Goal: Task Accomplishment & Management: Use online tool/utility

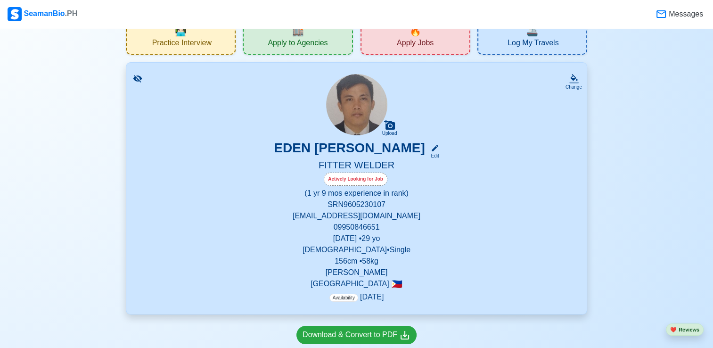
scroll to position [32, 0]
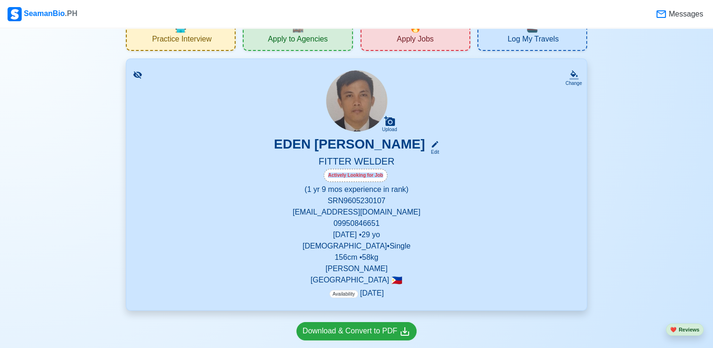
drag, startPoint x: 135, startPoint y: 170, endPoint x: 218, endPoint y: 186, distance: 84.8
click at [218, 186] on div "Change Upload EDEN [PERSON_NAME] Edit FITTER WELDER Actively Looking for Job (1…" at bounding box center [356, 184] width 461 height 252
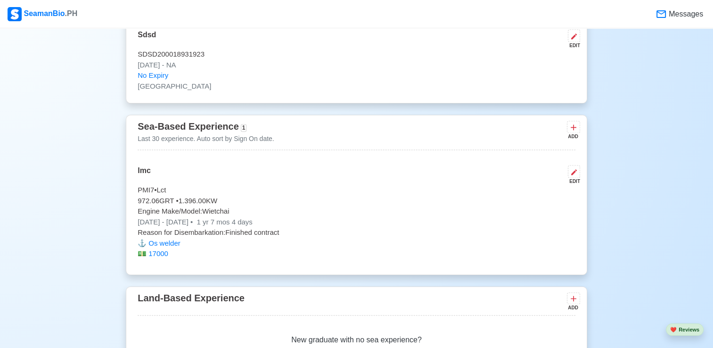
scroll to position [1370, 0]
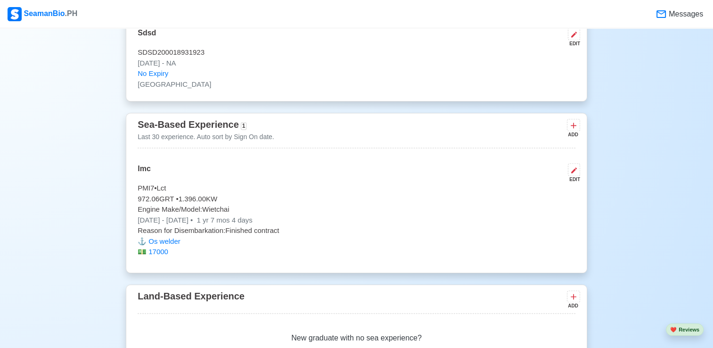
drag, startPoint x: 557, startPoint y: 160, endPoint x: 681, endPoint y: 98, distance: 138.8
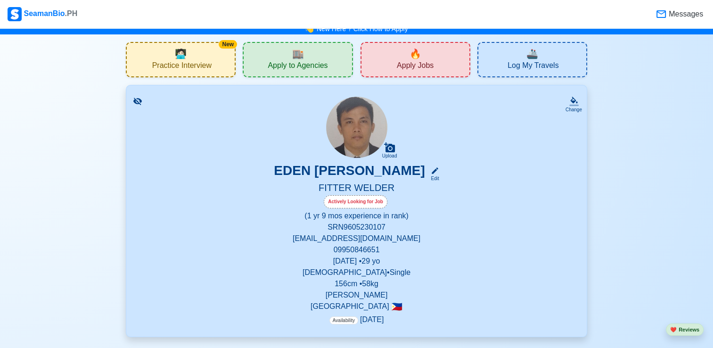
scroll to position [0, 0]
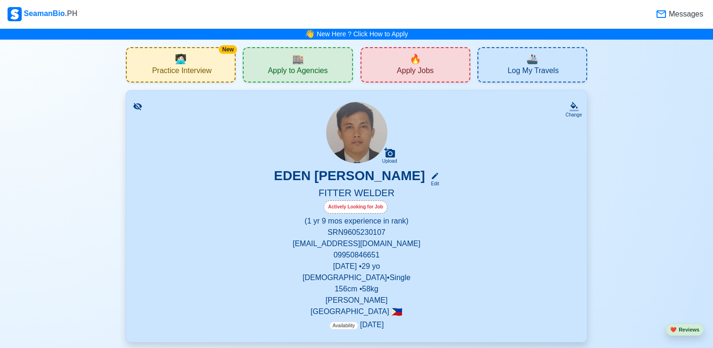
click at [519, 70] on span "Log My Travels" at bounding box center [532, 72] width 51 height 12
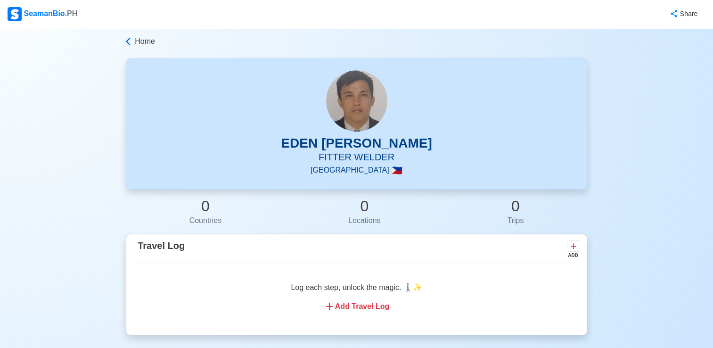
click at [129, 41] on icon at bounding box center [127, 41] width 9 height 9
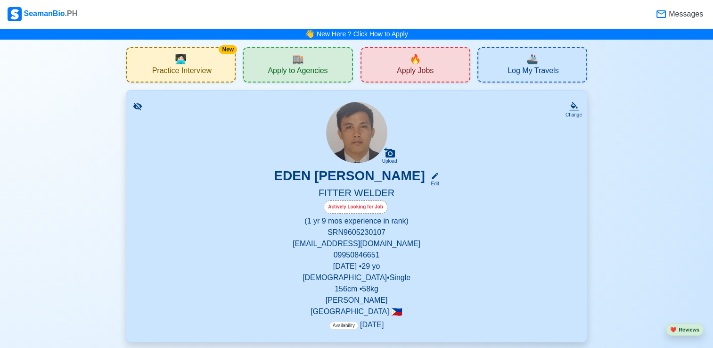
click at [287, 57] on div "🏬 Apply to Agencies" at bounding box center [298, 64] width 110 height 35
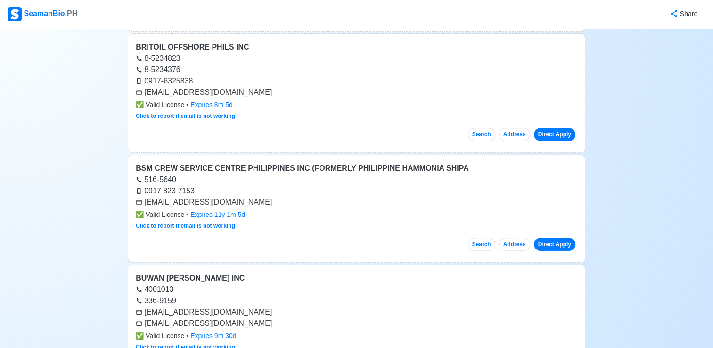
scroll to position [436, 0]
click at [327, 173] on div "516-5640" at bounding box center [356, 178] width 441 height 11
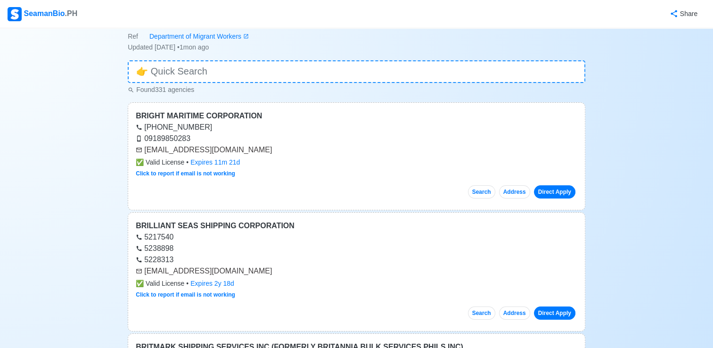
scroll to position [0, 0]
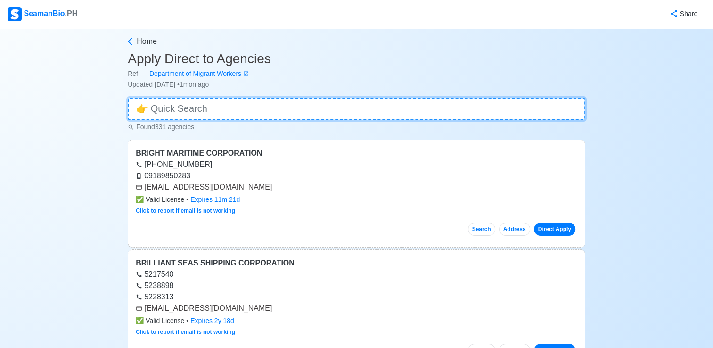
click at [273, 110] on input at bounding box center [356, 108] width 457 height 23
click at [166, 110] on input at bounding box center [356, 108] width 457 height 23
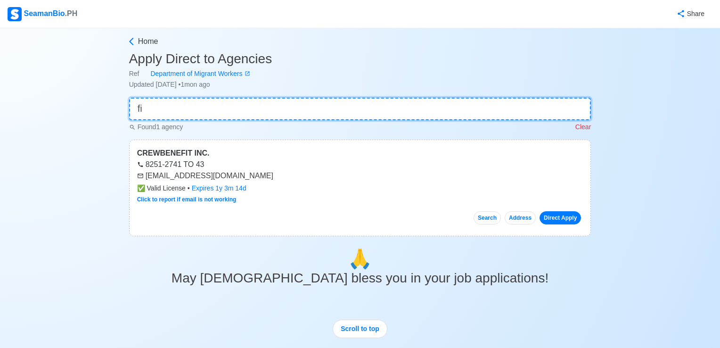
type input "f"
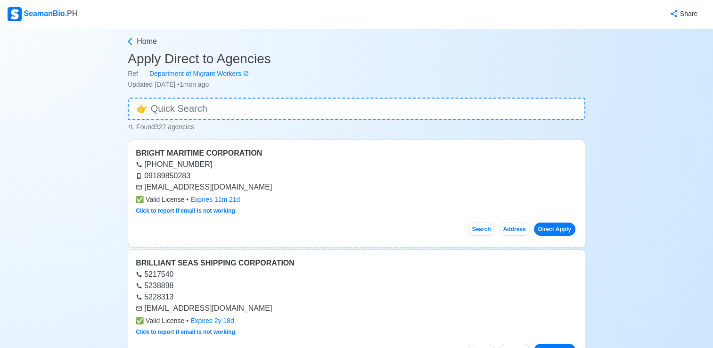
click at [130, 49] on div "Home" at bounding box center [356, 43] width 457 height 15
click at [130, 43] on icon at bounding box center [130, 42] width 4 height 8
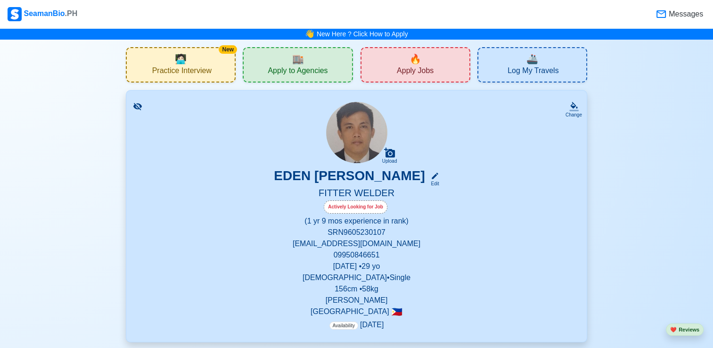
click at [403, 72] on span "Apply Jobs" at bounding box center [415, 72] width 37 height 12
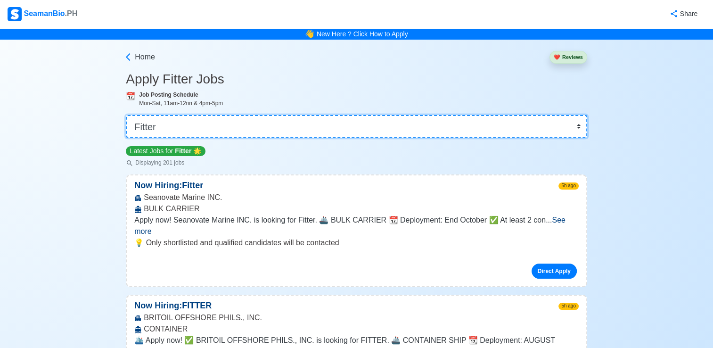
click at [208, 126] on select "👉 Select Rank or Position Master Chief Officer 2nd Officer 3rd Officer Junior O…" at bounding box center [356, 126] width 461 height 23
click at [179, 122] on select "👉 Select Rank or Position Master Chief Officer 2nd Officer 3rd Officer Junior O…" at bounding box center [356, 126] width 461 height 23
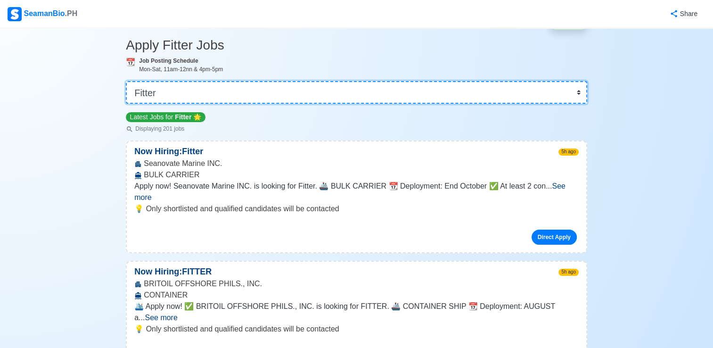
scroll to position [34, 0]
click at [277, 85] on select "👉 Select Rank or Position Master Chief Officer 2nd Officer 3rd Officer Junior O…" at bounding box center [356, 92] width 461 height 23
click at [127, 104] on select "👉 Select Rank or Position Master Chief Officer 2nd Officer 3rd Officer Junior O…" at bounding box center [356, 92] width 461 height 23
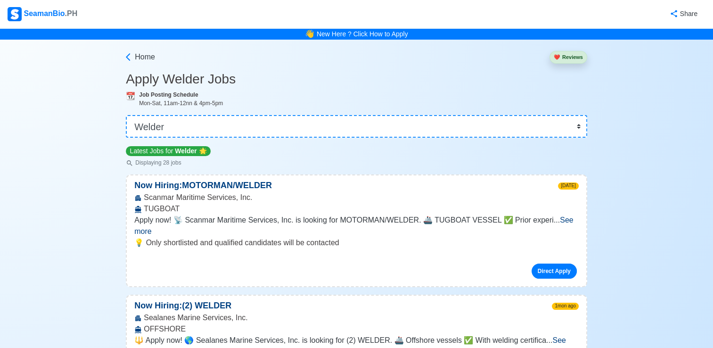
click at [557, 223] on span "See more" at bounding box center [353, 225] width 438 height 19
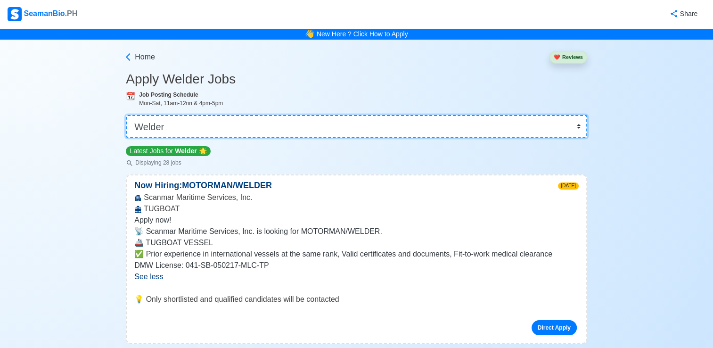
click at [253, 127] on select "👉 Select Rank or Position Master Chief Officer 2nd Officer 3rd Officer Junior O…" at bounding box center [356, 126] width 461 height 23
click at [127, 115] on select "👉 Select Rank or Position Master Chief Officer 2nd Officer 3rd Officer Junior O…" at bounding box center [356, 126] width 461 height 23
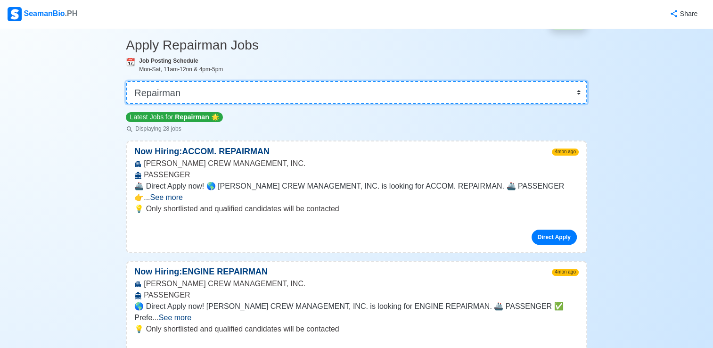
scroll to position [32, 0]
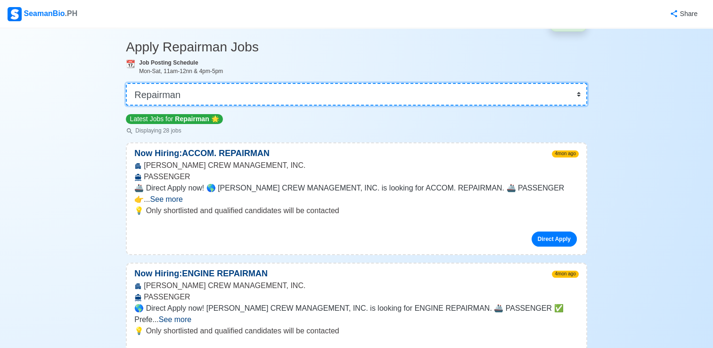
click at [259, 97] on select "👉 Select Rank or Position Master Chief Officer 2nd Officer 3rd Officer Junior O…" at bounding box center [356, 94] width 461 height 23
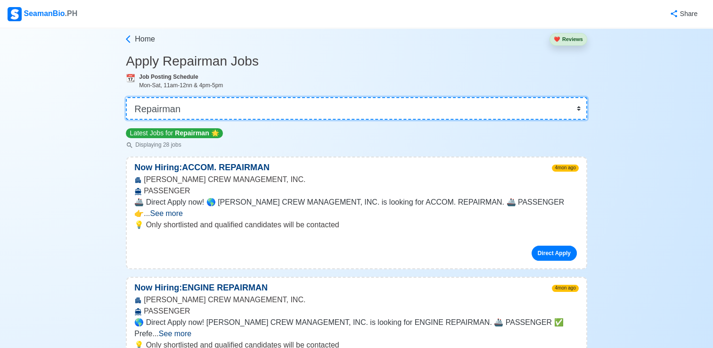
scroll to position [19, 0]
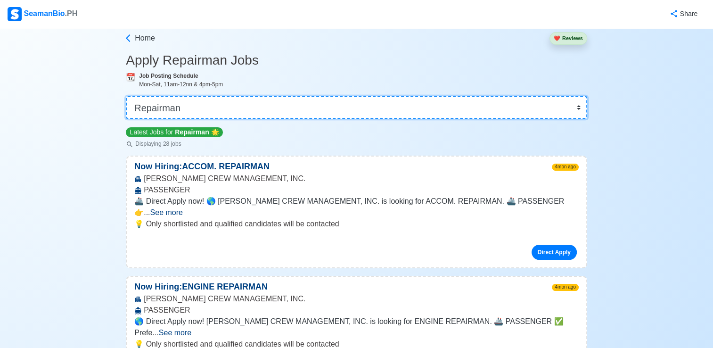
click at [259, 97] on select "👉 Select Rank or Position Master Chief Officer 2nd Officer 3rd Officer Junior O…" at bounding box center [356, 107] width 461 height 23
select select "Fitter"
click at [127, 114] on select "👉 Select Rank or Position Master Chief Officer 2nd Officer 3rd Officer Junior O…" at bounding box center [356, 107] width 461 height 23
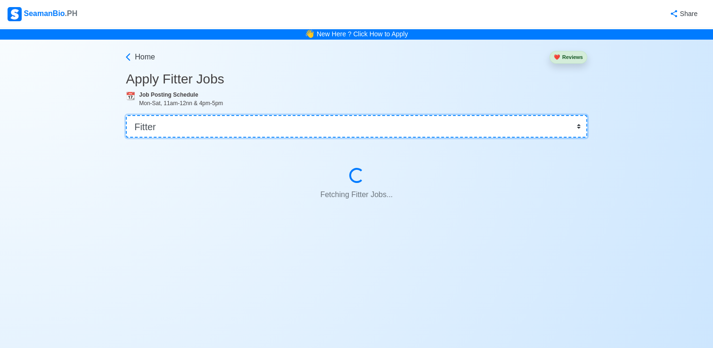
scroll to position [0, 0]
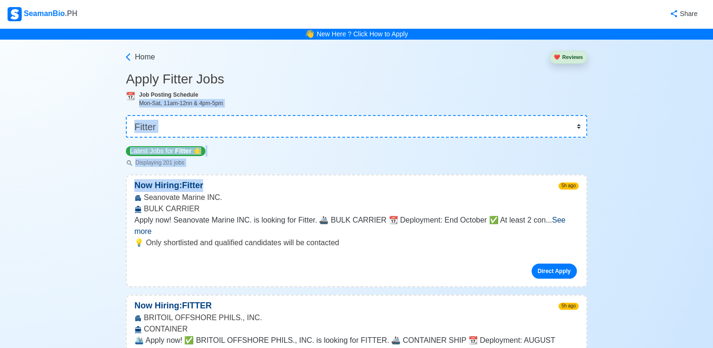
drag, startPoint x: 294, startPoint y: 182, endPoint x: 410, endPoint y: 93, distance: 145.8
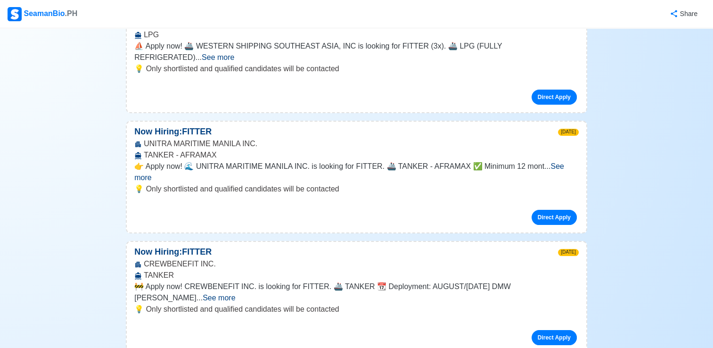
scroll to position [3601, 0]
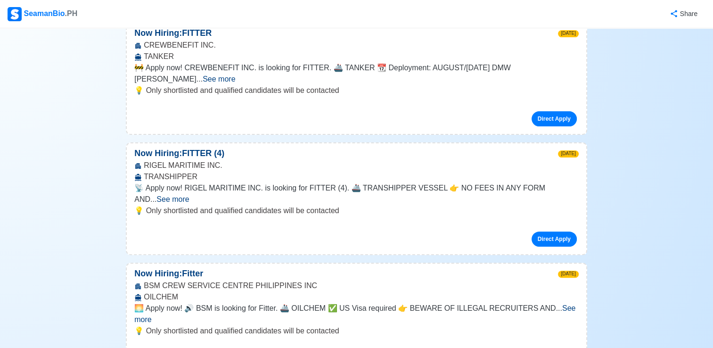
scroll to position [3819, 0]
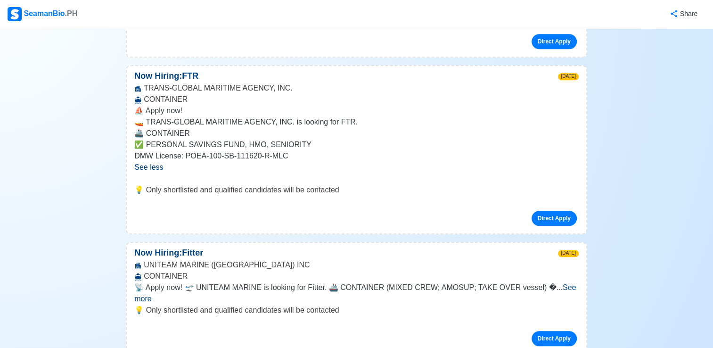
scroll to position [4336, 0]
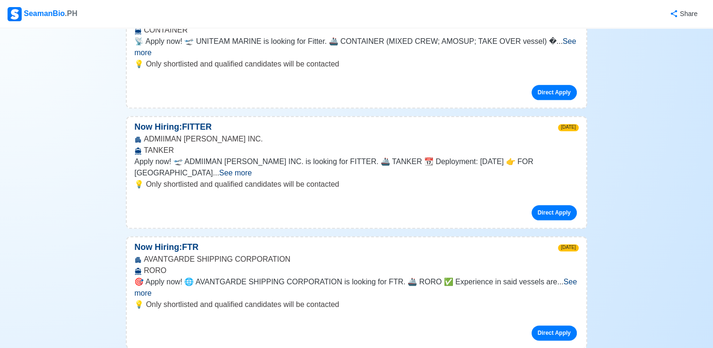
scroll to position [4584, 0]
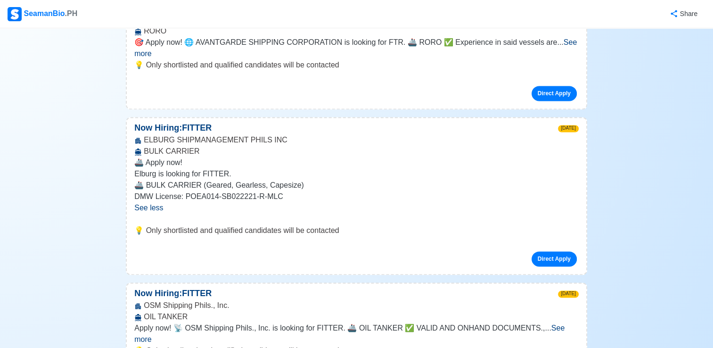
scroll to position [4821, 0]
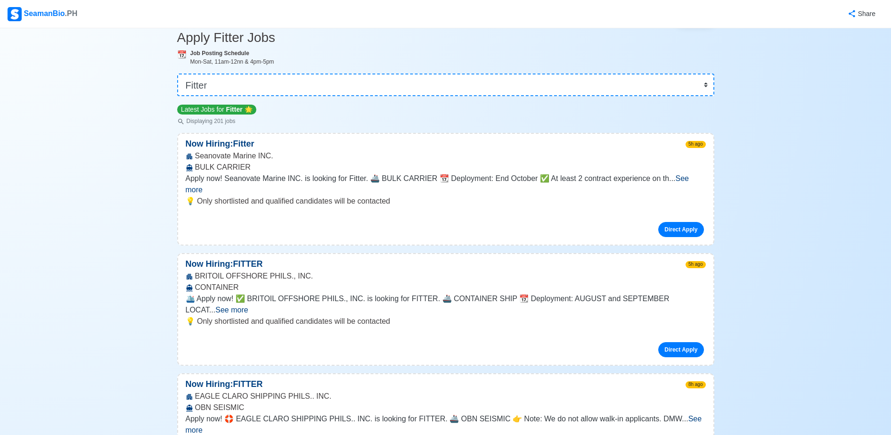
scroll to position [0, 0]
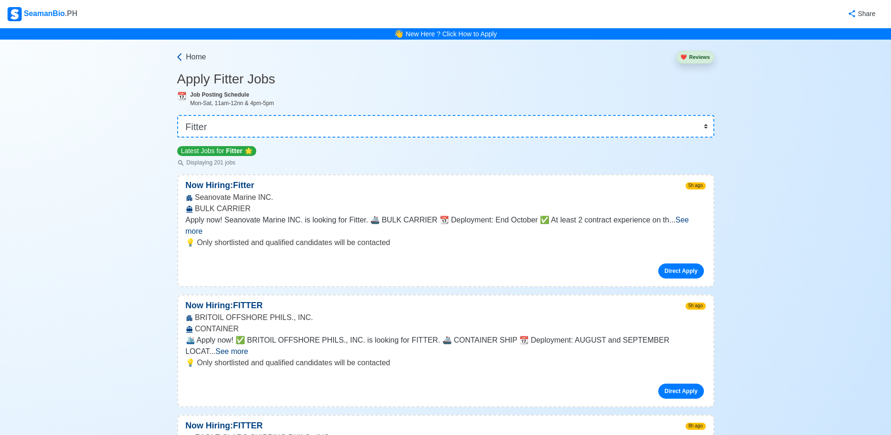
click at [180, 54] on icon at bounding box center [179, 57] width 4 height 8
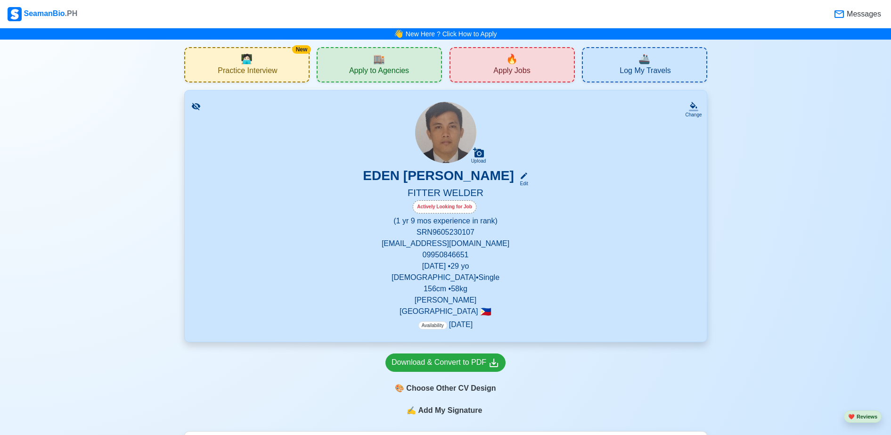
click at [360, 72] on span "Apply to Agencies" at bounding box center [379, 72] width 60 height 12
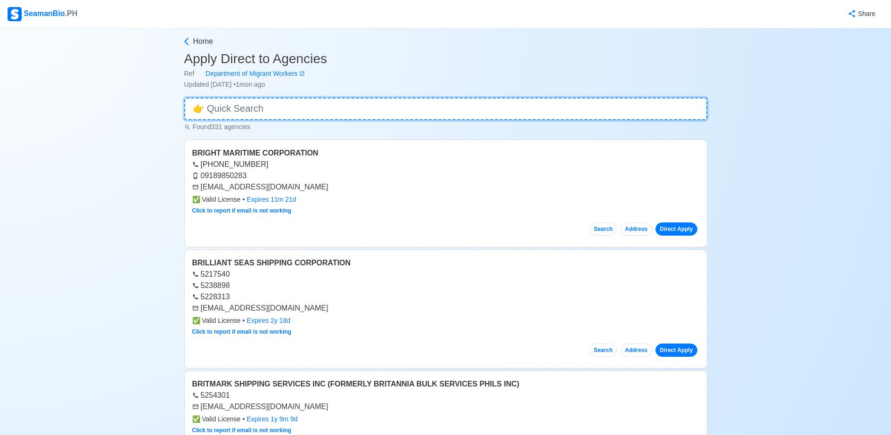
click at [267, 107] on input at bounding box center [445, 108] width 523 height 23
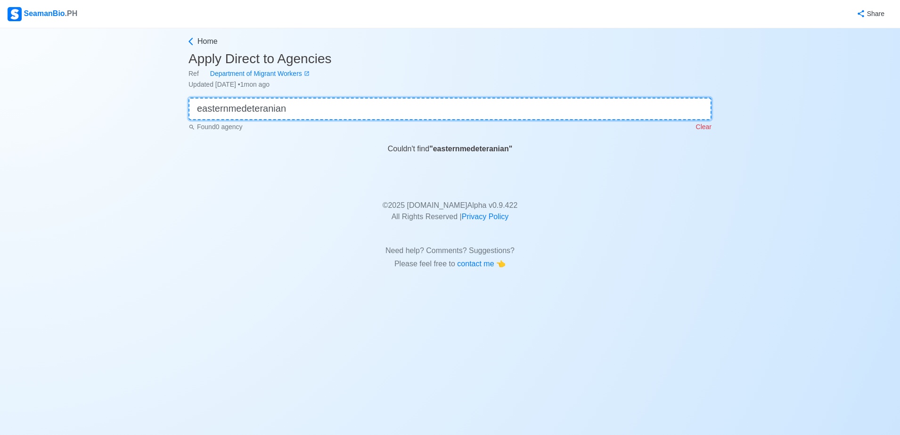
type input "easternmedeteranian"
click at [703, 128] on p "Clear" at bounding box center [704, 127] width 16 height 10
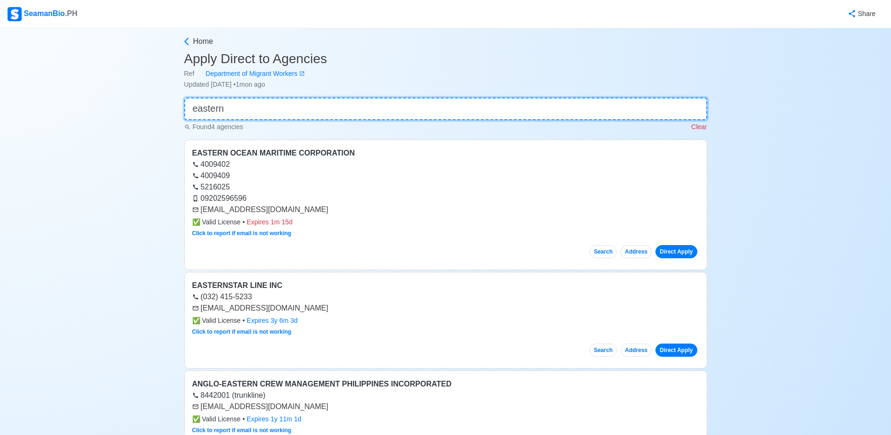
click at [354, 110] on input "eastern" at bounding box center [445, 108] width 523 height 23
type input "e"
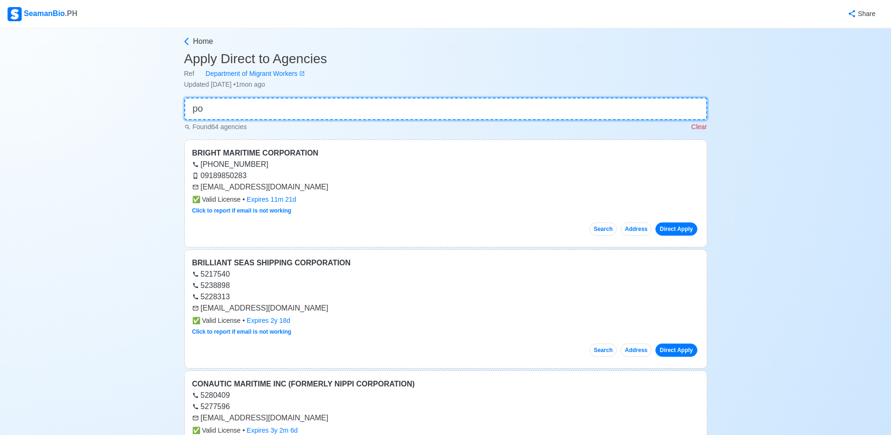
type input "p"
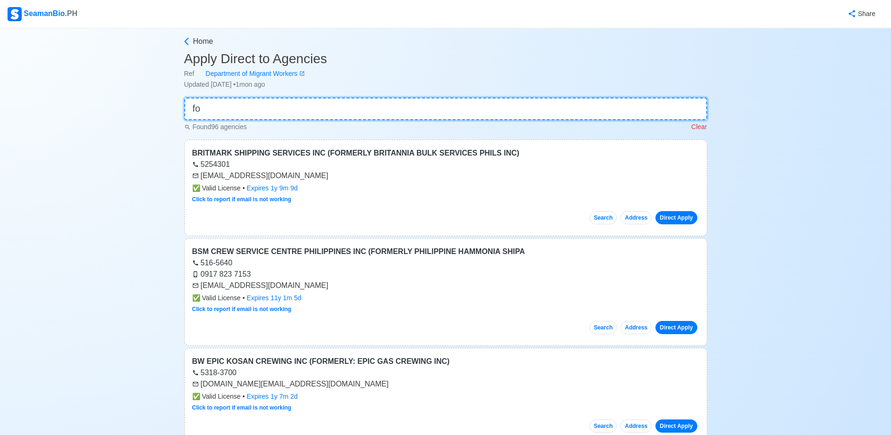
type input "f"
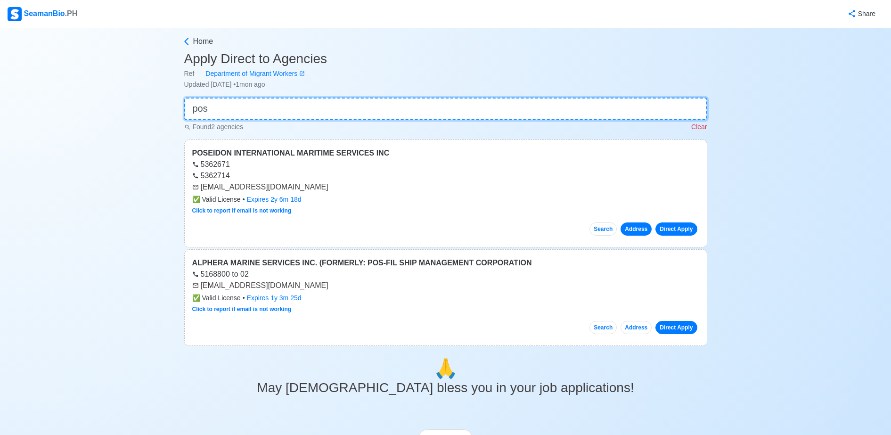
type input "pos"
click at [637, 231] on button "Address" at bounding box center [635, 228] width 31 height 13
